Goal: Transaction & Acquisition: Purchase product/service

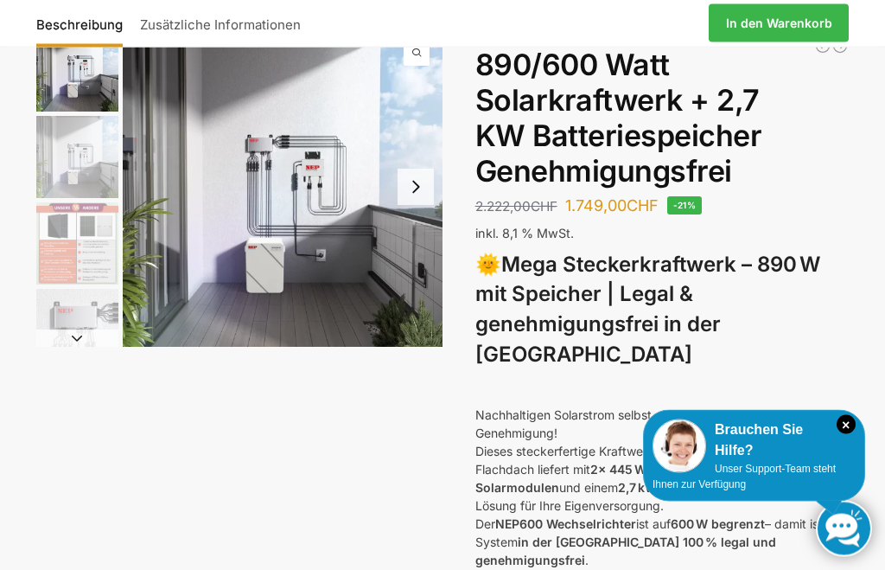
scroll to position [199, 0]
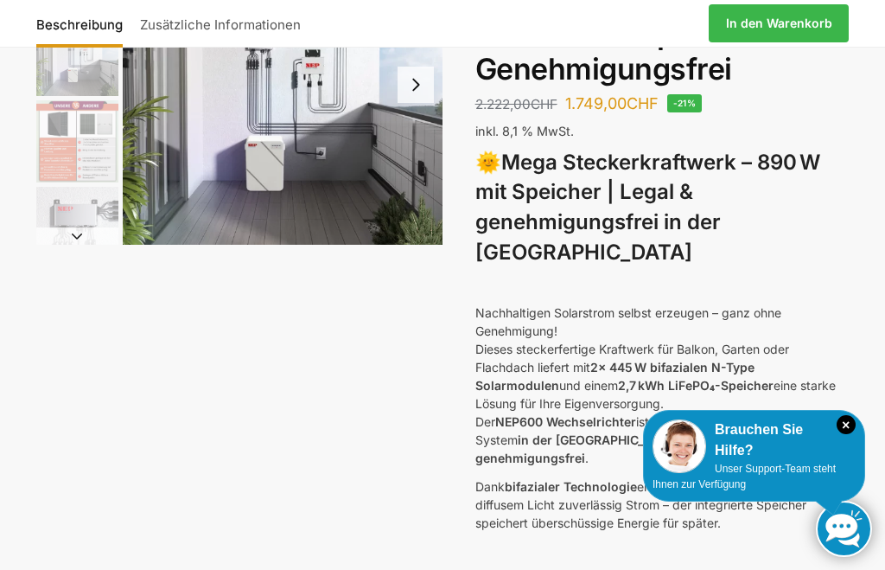
click at [700, 473] on img at bounding box center [680, 446] width 54 height 54
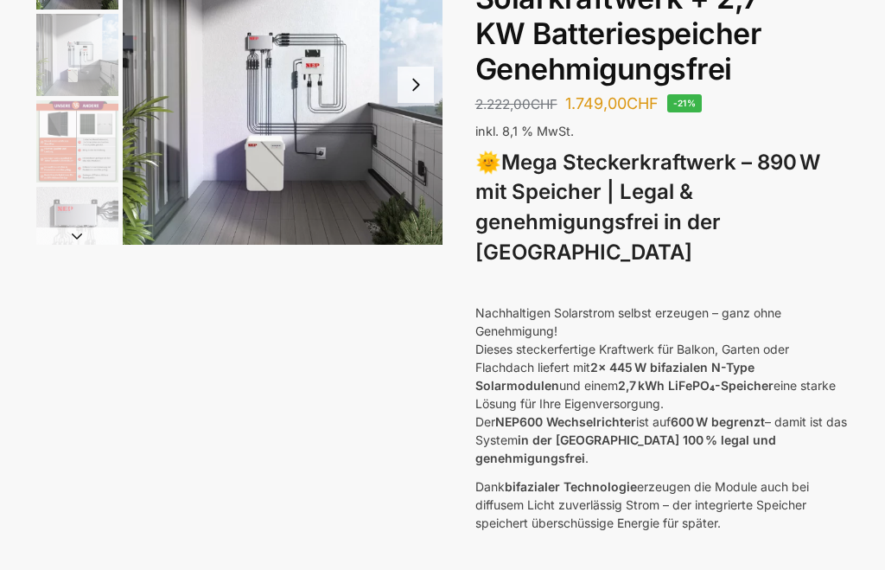
scroll to position [0, 0]
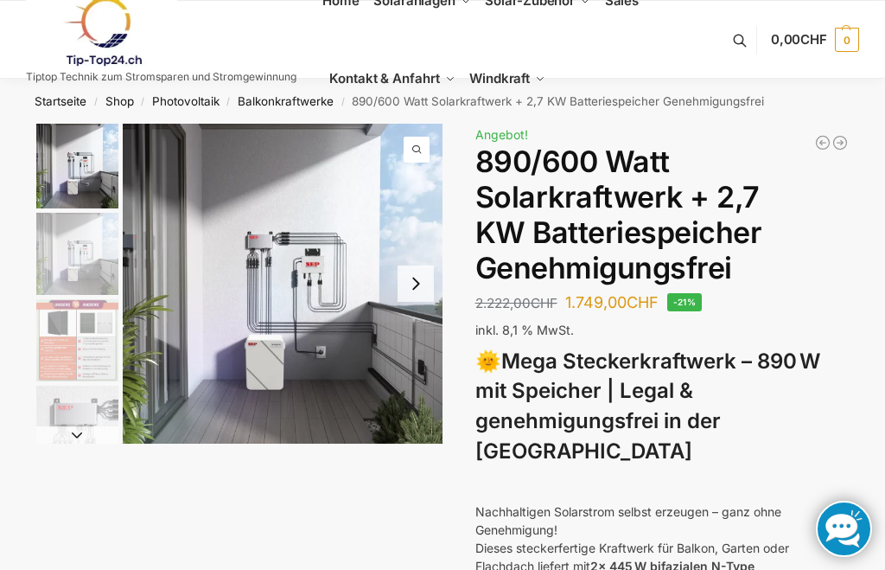
click at [293, 107] on link "Balkonkraftwerke" at bounding box center [286, 101] width 96 height 14
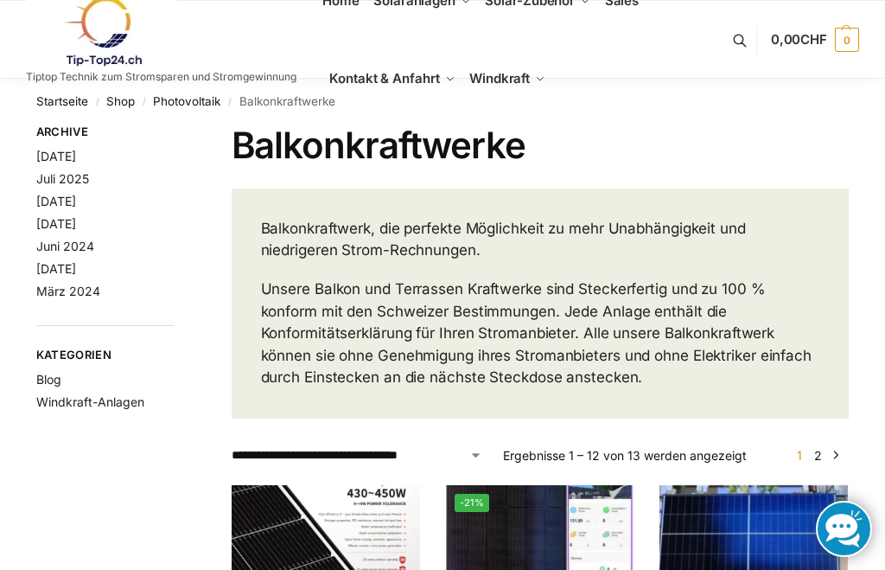
click at [336, 6] on span "Home" at bounding box center [341, 0] width 37 height 16
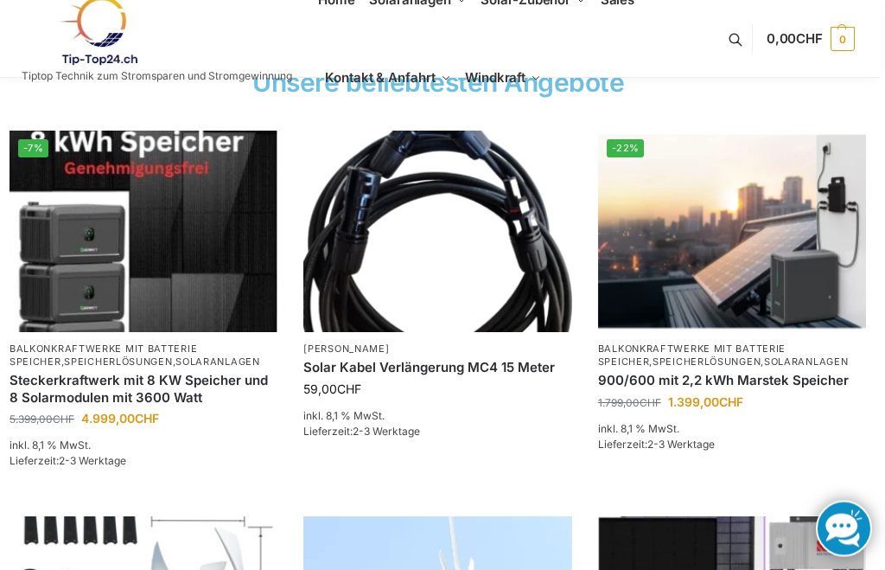
scroll to position [695, 4]
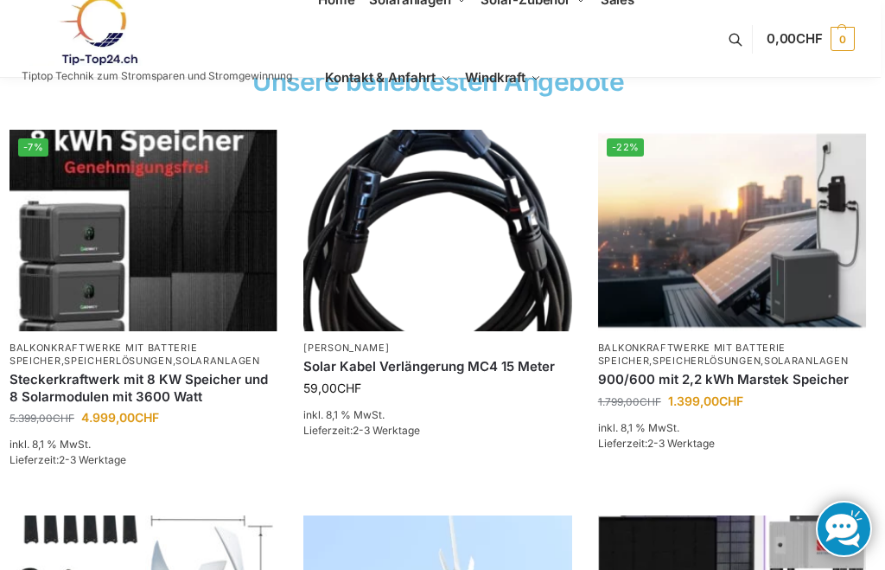
click at [713, 287] on img at bounding box center [732, 230] width 268 height 201
